Goal: Find specific page/section

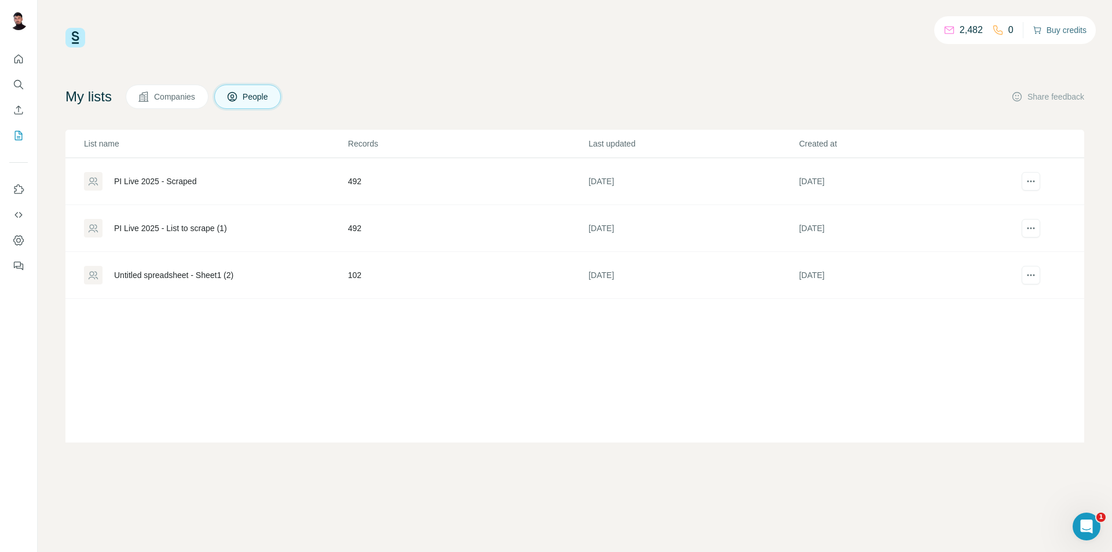
click at [1053, 28] on button "Buy credits" at bounding box center [1060, 30] width 54 height 16
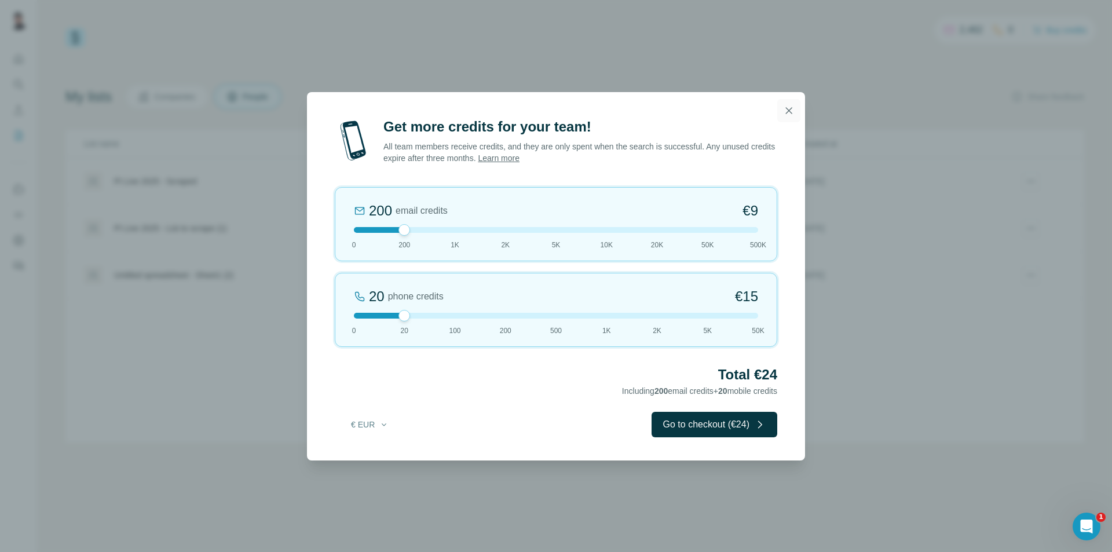
click at [789, 110] on icon "button" at bounding box center [789, 110] width 6 height 6
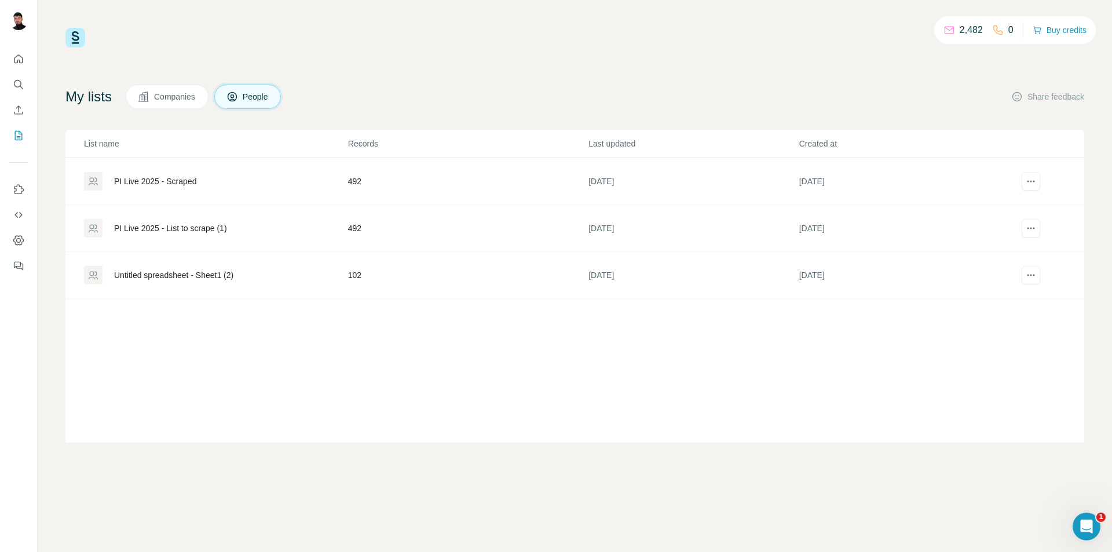
click at [975, 27] on p "2,482" at bounding box center [971, 30] width 23 height 14
click at [960, 24] on p "2,482" at bounding box center [971, 30] width 23 height 14
click at [12, 61] on button "Quick start" at bounding box center [18, 59] width 19 height 21
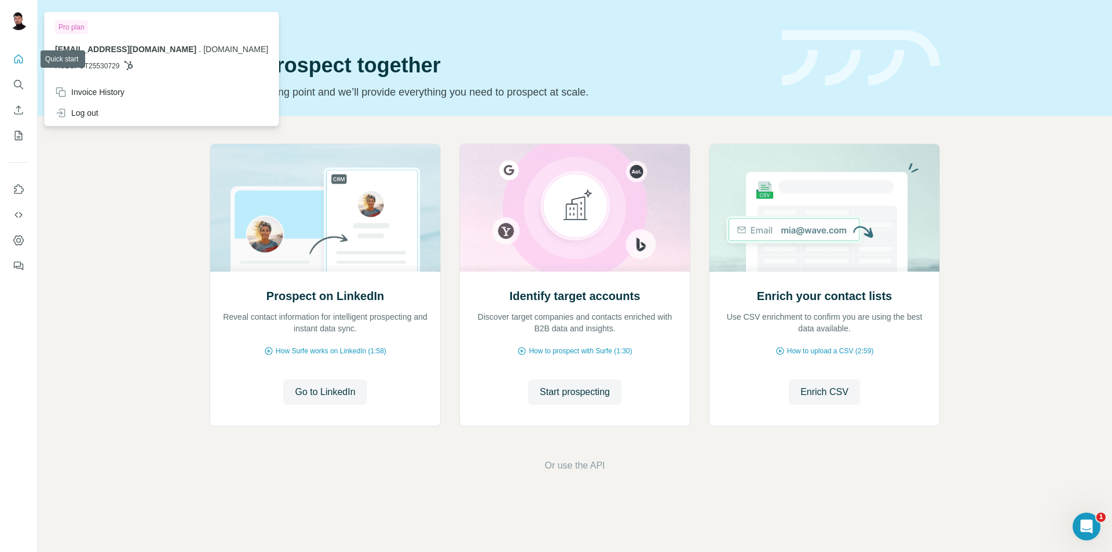
click at [12, 27] on img at bounding box center [18, 21] width 19 height 19
click at [106, 93] on div "Invoice History" at bounding box center [90, 92] width 70 height 12
